Goal: Find specific page/section: Find specific page/section

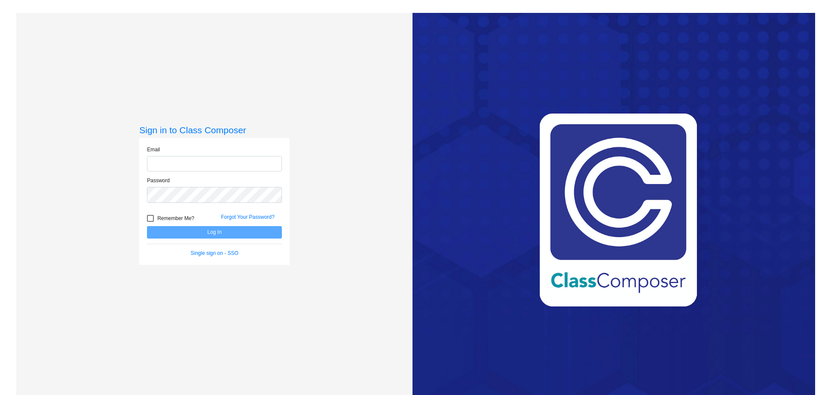
click at [184, 160] on input "email" at bounding box center [214, 164] width 135 height 16
type input "[EMAIL_ADDRESS][DOMAIN_NAME]"
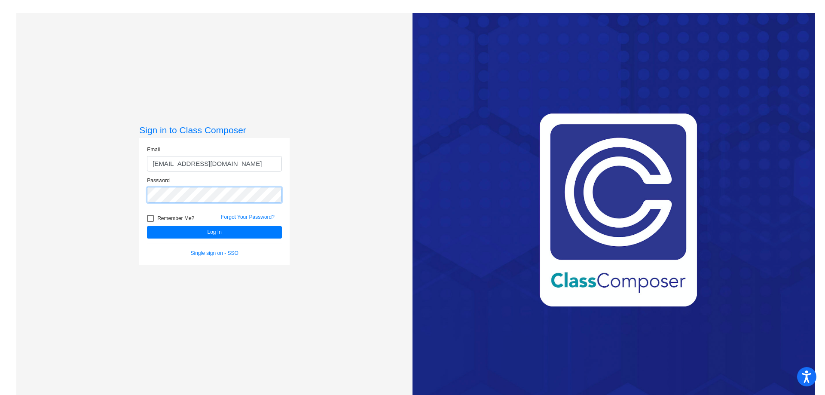
click at [147, 226] on button "Log In" at bounding box center [214, 232] width 135 height 12
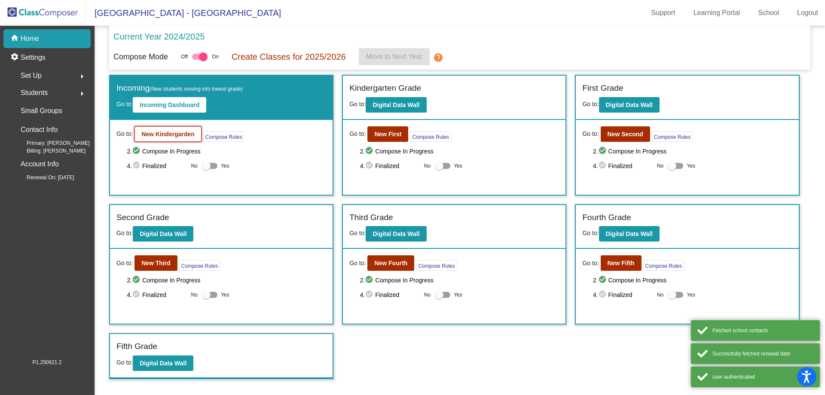
click at [149, 136] on b "New Kindergarden" at bounding box center [167, 134] width 53 height 7
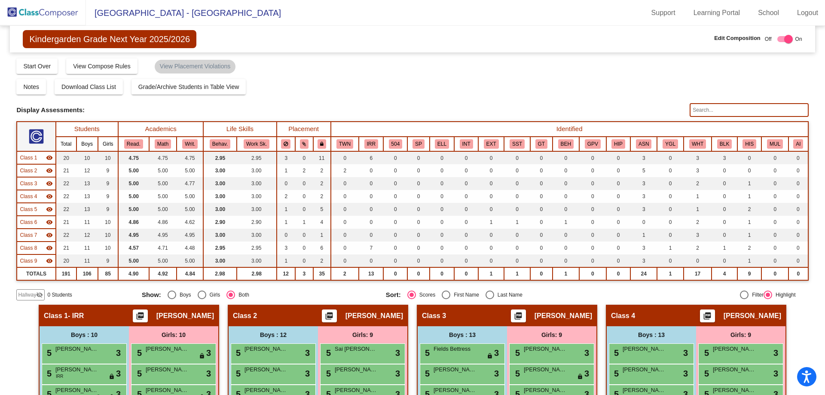
click at [708, 102] on div "Display Scores for Years: [DATE] - [DATE] [DATE] - [DATE] Grade/Archive Student…" at bounding box center [411, 179] width 791 height 243
click at [710, 107] on input "text" at bounding box center [748, 110] width 119 height 14
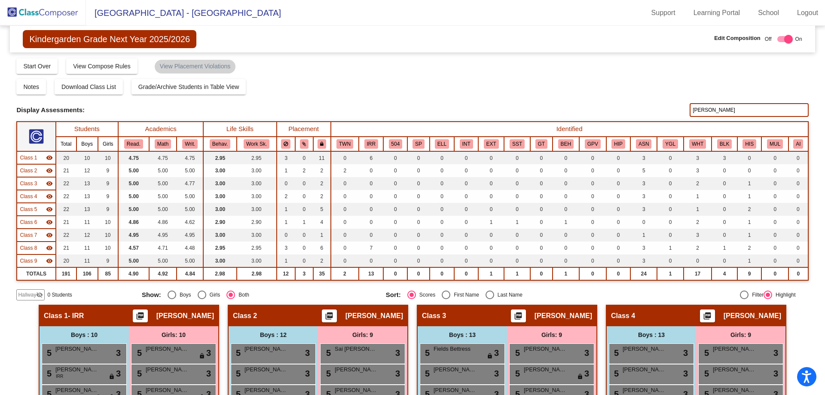
type input "[PERSON_NAME]"
drag, startPoint x: 719, startPoint y: 115, endPoint x: 666, endPoint y: 119, distance: 53.0
click at [666, 119] on div "Display Scores for Years: [DATE] - [DATE] [DATE] - [DATE] Grade/Archive Student…" at bounding box center [411, 179] width 791 height 243
